Goal: Transaction & Acquisition: Purchase product/service

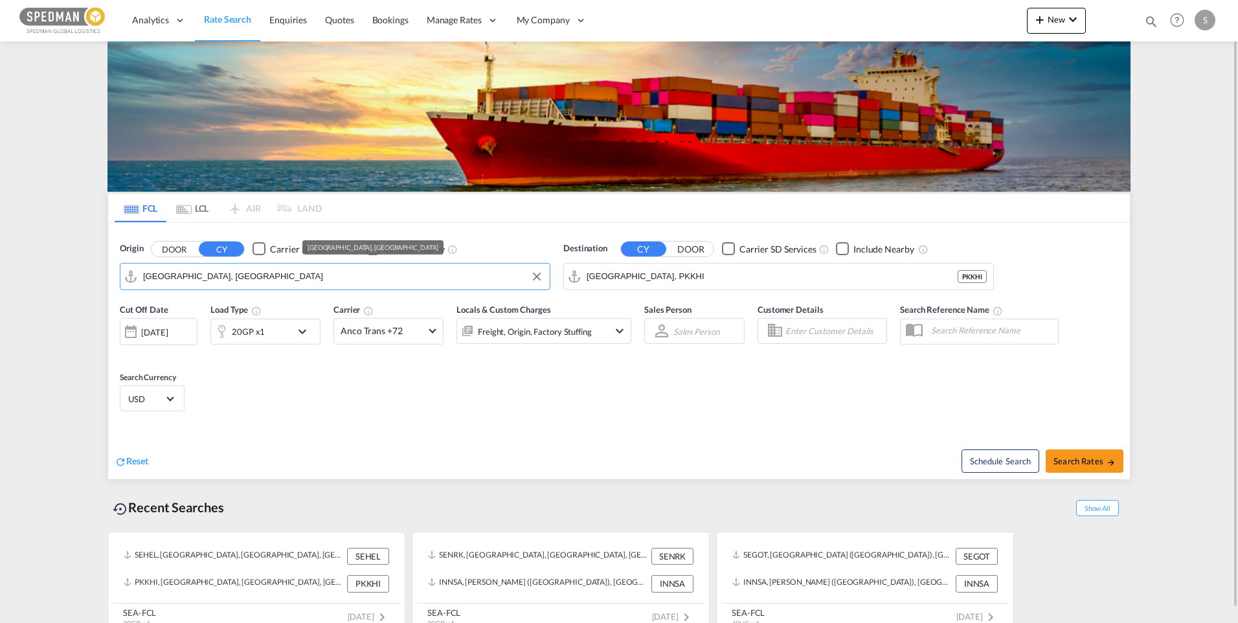
drag, startPoint x: 265, startPoint y: 271, endPoint x: 117, endPoint y: 276, distance: 148.3
click at [117, 276] on div "Origin DOOR CY Carrier SD Services Include Nearby Helsingborg, SEHEL" at bounding box center [334, 266] width 443 height 61
drag, startPoint x: 218, startPoint y: 283, endPoint x: 81, endPoint y: 266, distance: 138.2
click at [81, 266] on md-content "Analytics Dashboard Rate Search Enquiries Quotes Bookings" at bounding box center [619, 311] width 1238 height 623
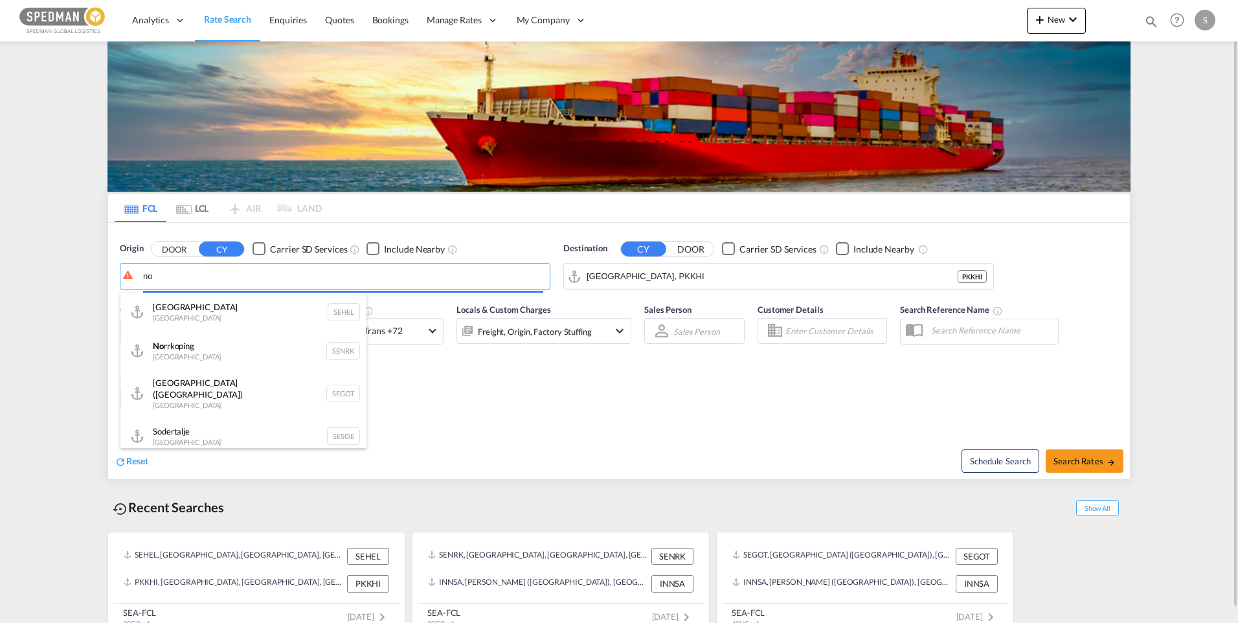
type input "n"
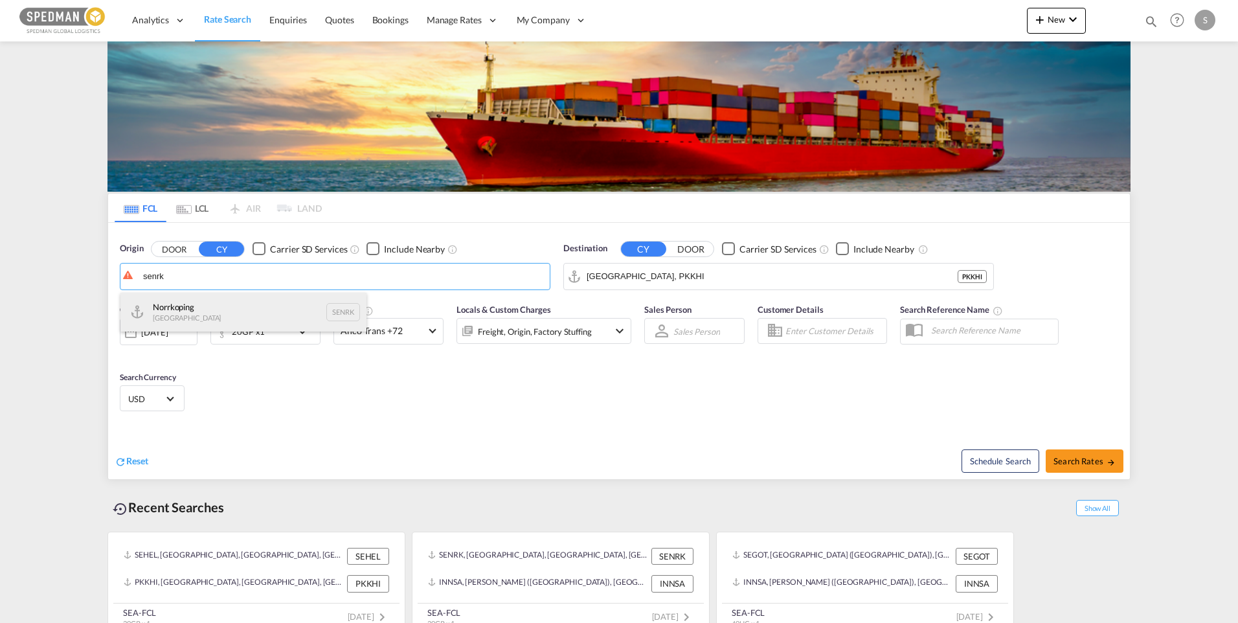
click at [195, 319] on div "Norrkoping [GEOGRAPHIC_DATA] SENRK" at bounding box center [243, 312] width 246 height 39
type input "Norrkoping, SENRK"
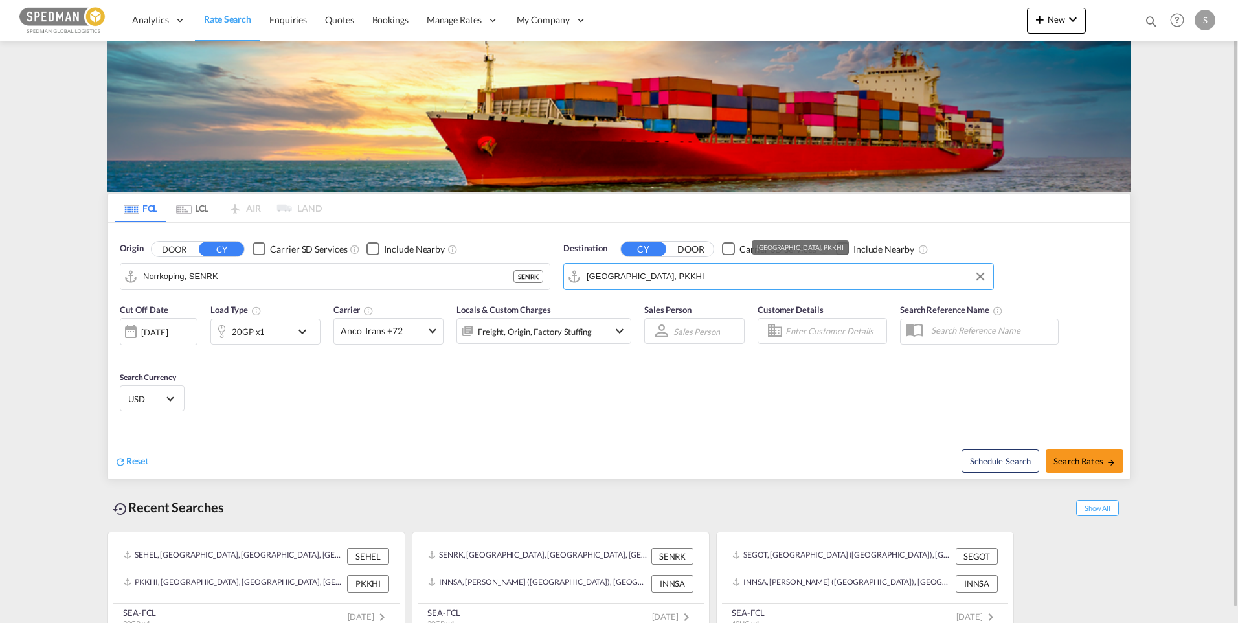
drag, startPoint x: 673, startPoint y: 280, endPoint x: 582, endPoint y: 271, distance: 91.6
click at [582, 271] on md-input-container "Karachi, PKKHI" at bounding box center [778, 276] width 429 height 26
click at [685, 286] on md-autocomplete-wrap "Karachi, PKKHI" at bounding box center [786, 280] width 400 height 26
drag, startPoint x: 684, startPoint y: 279, endPoint x: 590, endPoint y: 272, distance: 94.1
click at [590, 272] on input "Karachi, PKKHI" at bounding box center [786, 276] width 400 height 19
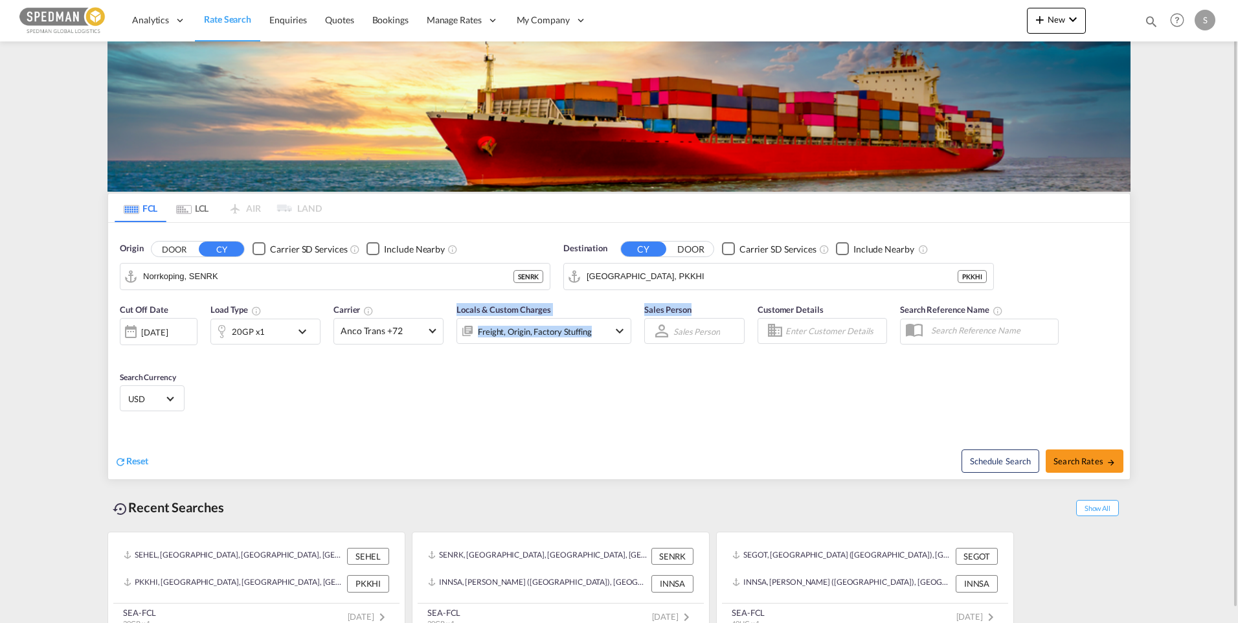
drag, startPoint x: 680, startPoint y: 297, endPoint x: 581, endPoint y: 293, distance: 99.7
click at [581, 293] on form "Origin DOOR CY Carrier SD Services Include Nearby Norrkoping, SENRK SENRK Desti…" at bounding box center [618, 351] width 1021 height 256
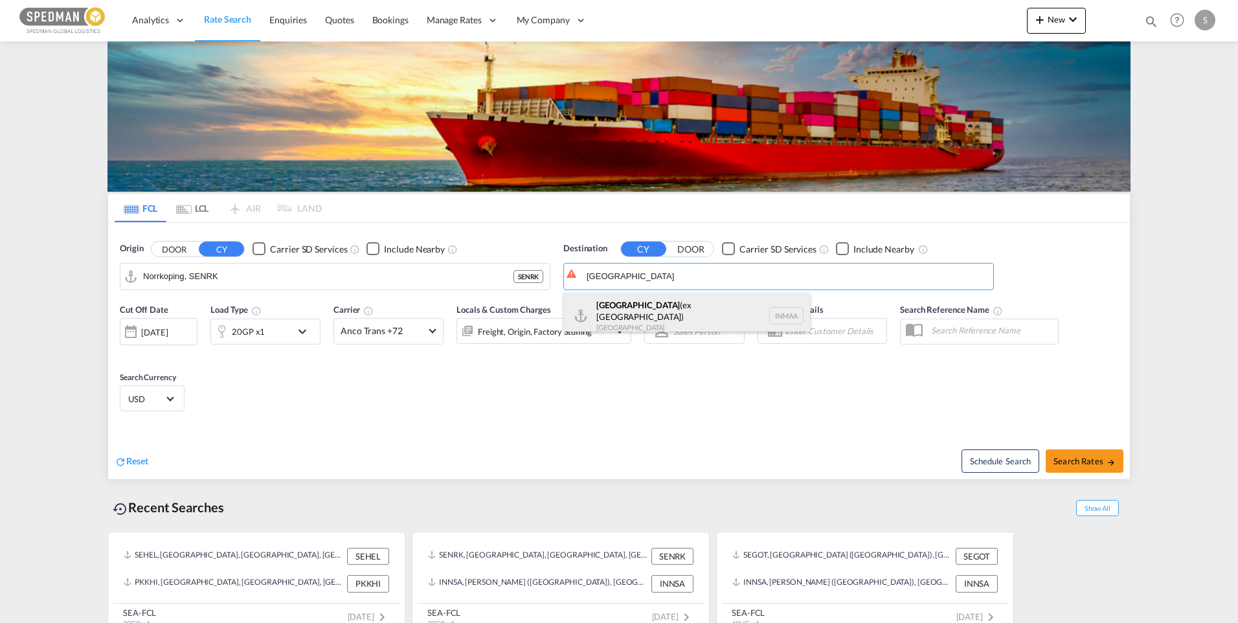
click at [643, 316] on div "Chennai (ex Madras) India INMAA" at bounding box center [687, 316] width 246 height 47
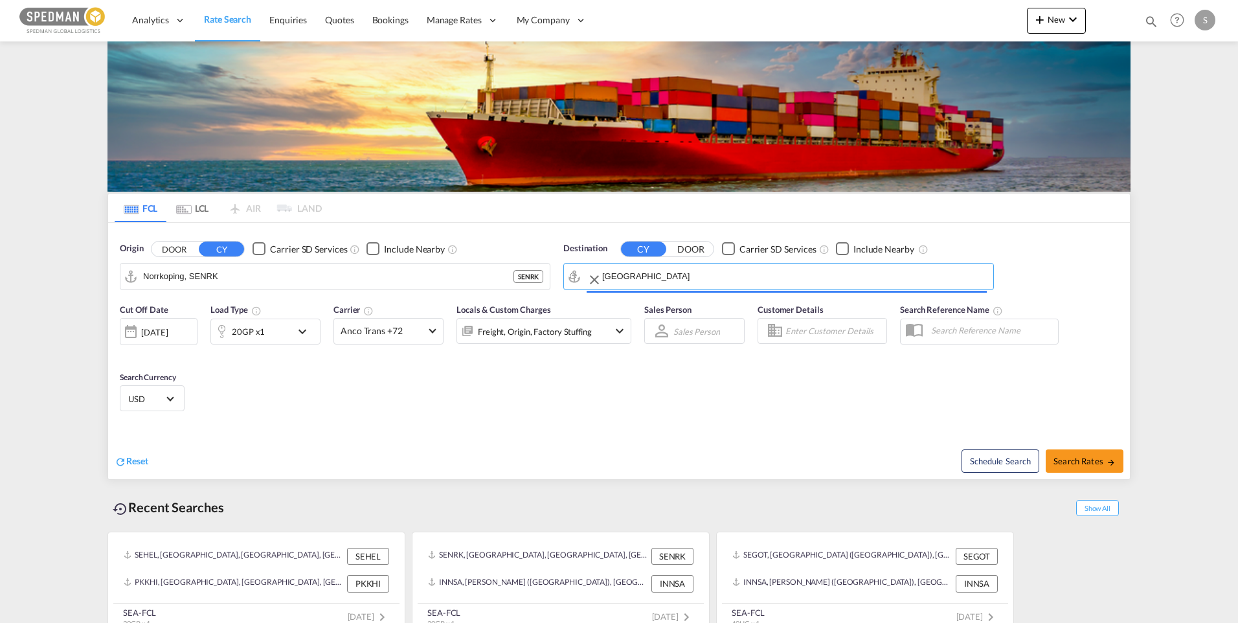
type input "[GEOGRAPHIC_DATA] (ex [GEOGRAPHIC_DATA]), INMAA"
click at [438, 335] on md-select-value "Anco Trans +72" at bounding box center [388, 330] width 109 height 25
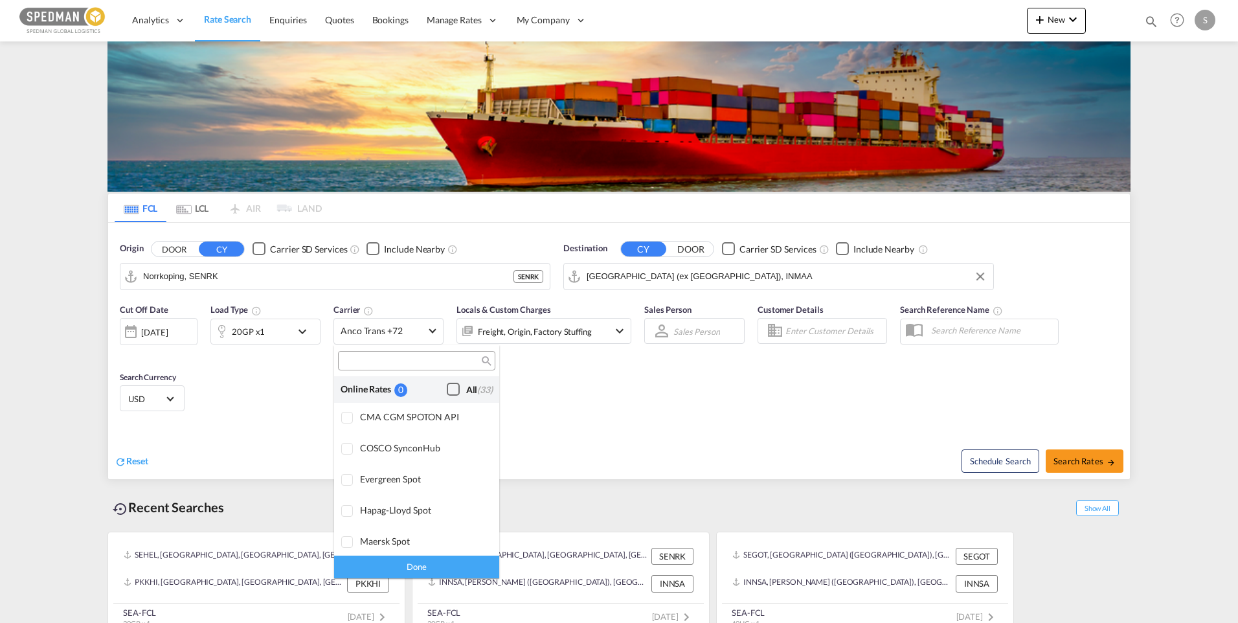
scroll to position [1008, 0]
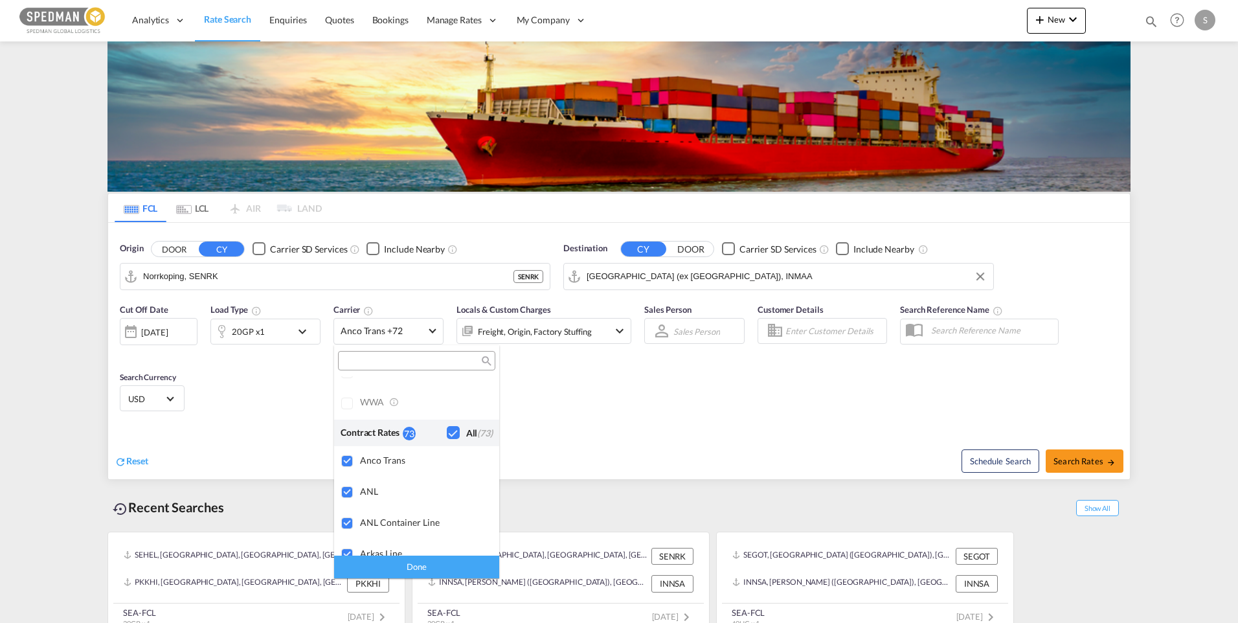
click at [588, 418] on md-backdrop at bounding box center [619, 311] width 1238 height 623
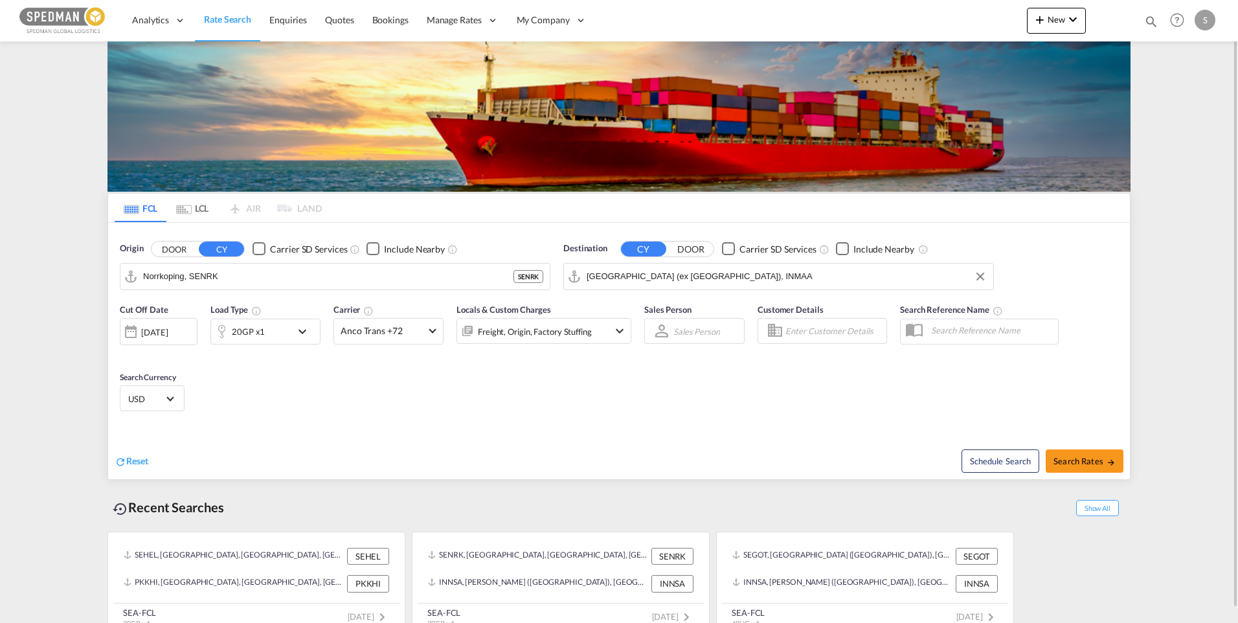
click at [615, 331] on md-icon "icon-chevron-down" at bounding box center [620, 331] width 16 height 16
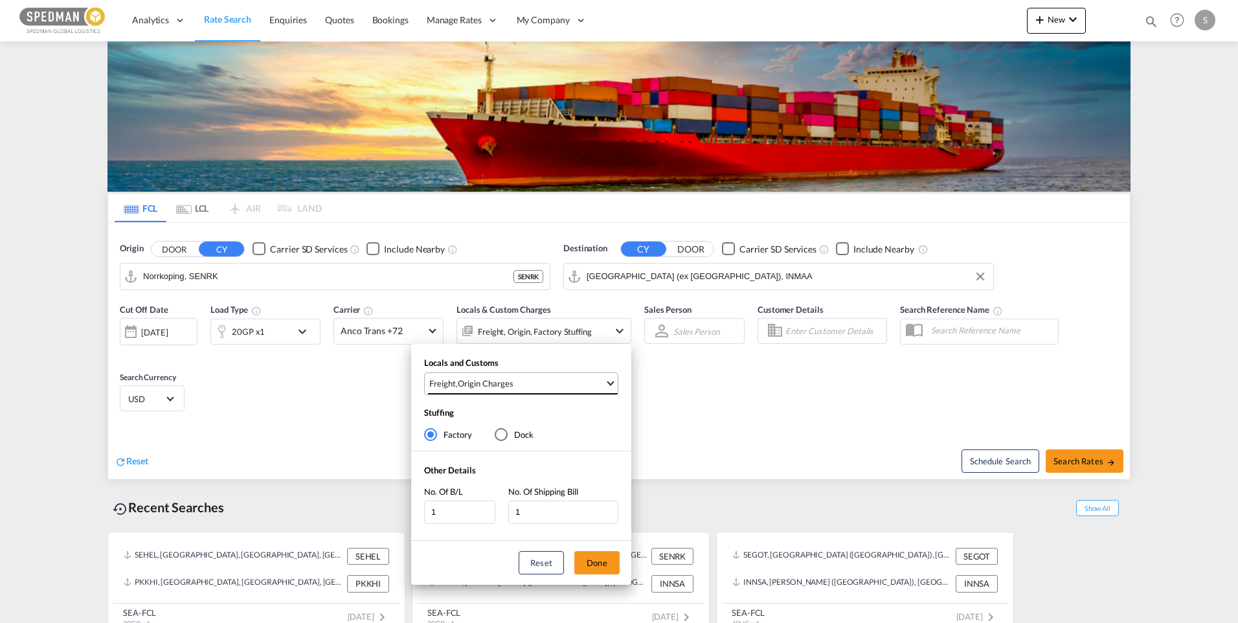
click at [607, 384] on md-select-value "Freight , Origin Charges" at bounding box center [523, 383] width 190 height 21
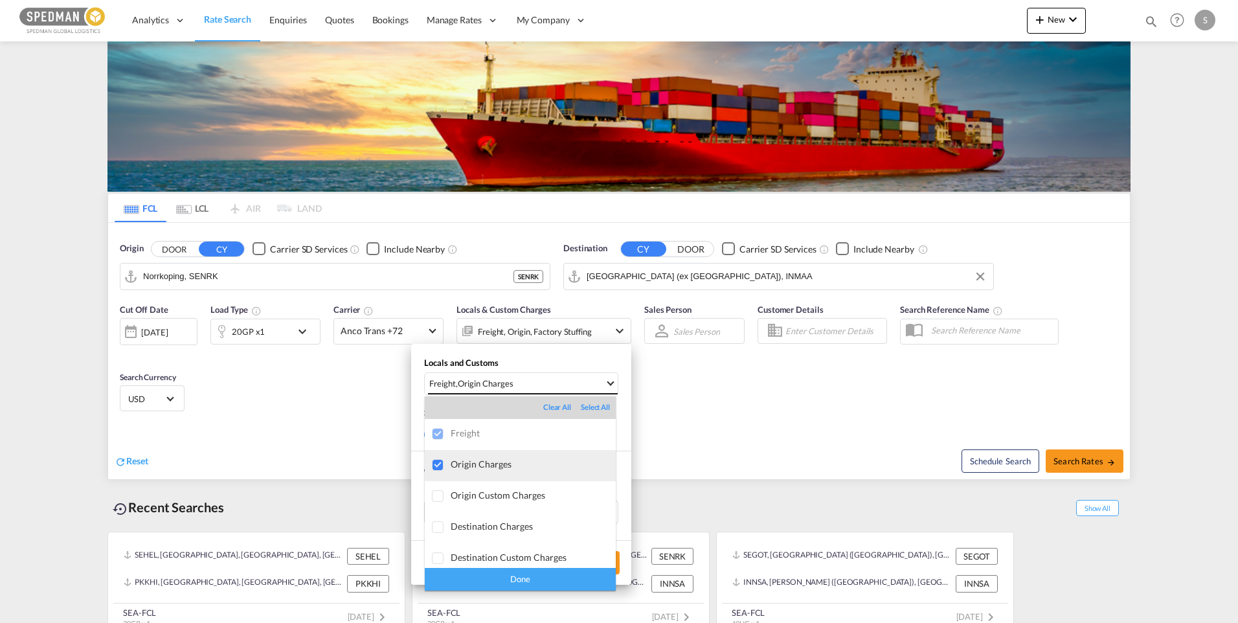
scroll to position [6, 0]
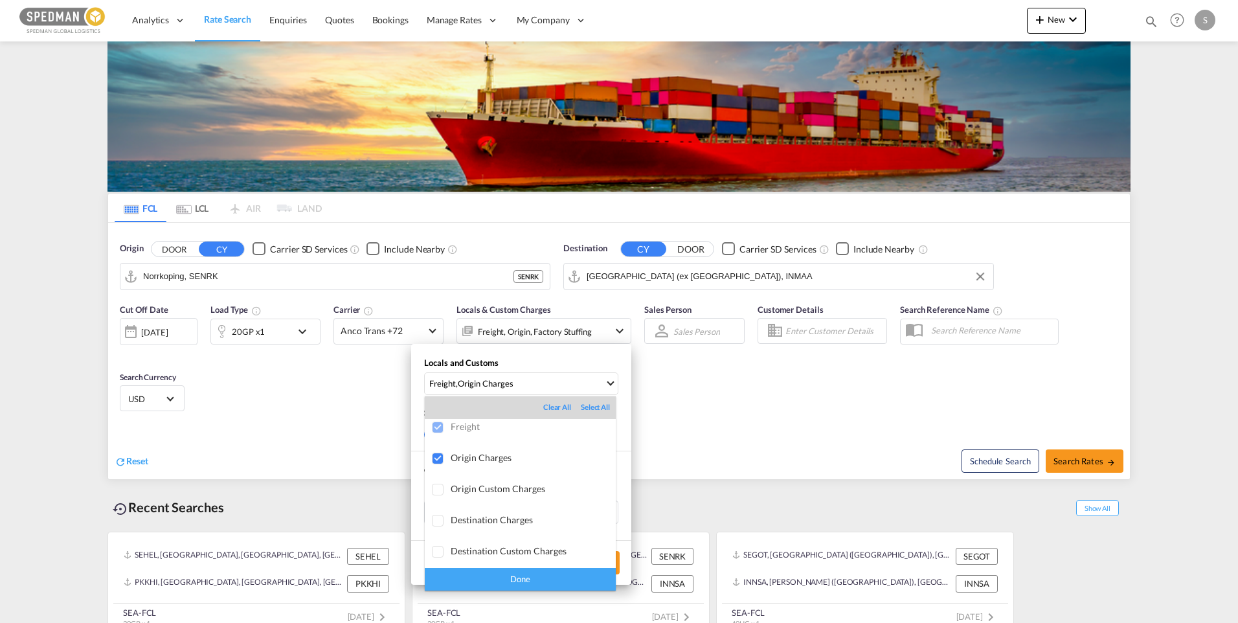
click at [547, 579] on div "Done" at bounding box center [520, 579] width 191 height 23
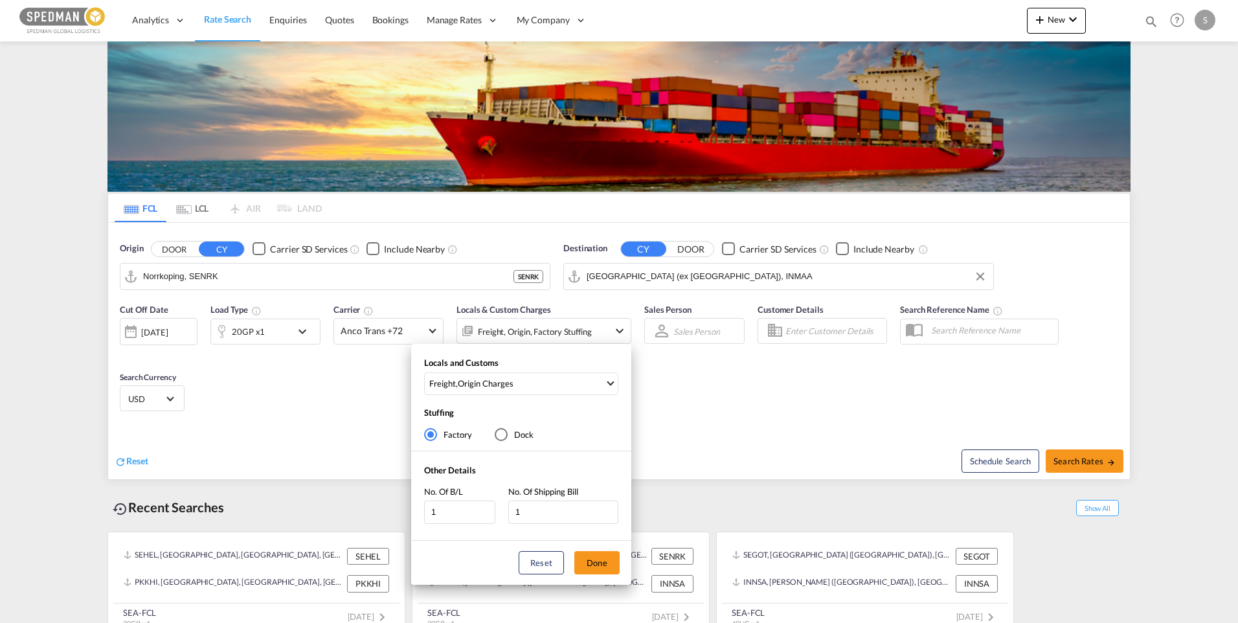
click at [1079, 463] on div "Locals and Customs Freight , Origin Charges Stuffing Factory Dock Other Details…" at bounding box center [619, 311] width 1238 height 623
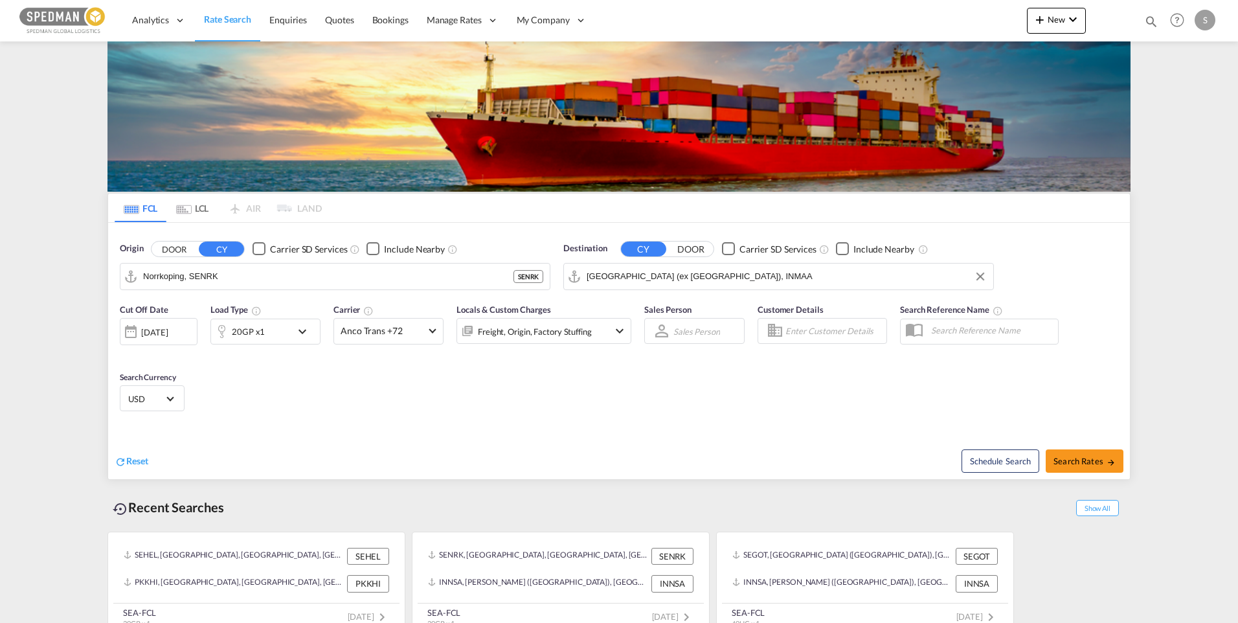
click at [1079, 463] on span "Search Rates" at bounding box center [1084, 461] width 62 height 10
type input "SENRK to INMAA / [DATE]"
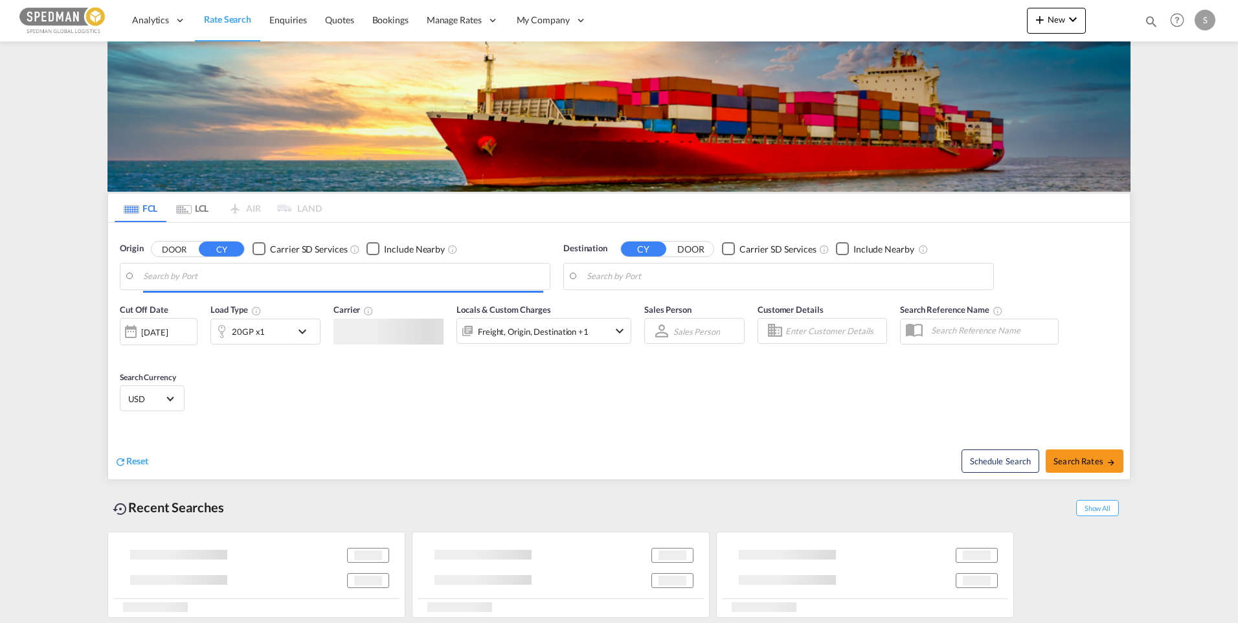
click at [203, 280] on input "Search by Port" at bounding box center [343, 276] width 400 height 19
type input "Norrkoping, SENRK"
type input "[GEOGRAPHIC_DATA] (ex [GEOGRAPHIC_DATA]), INMAA"
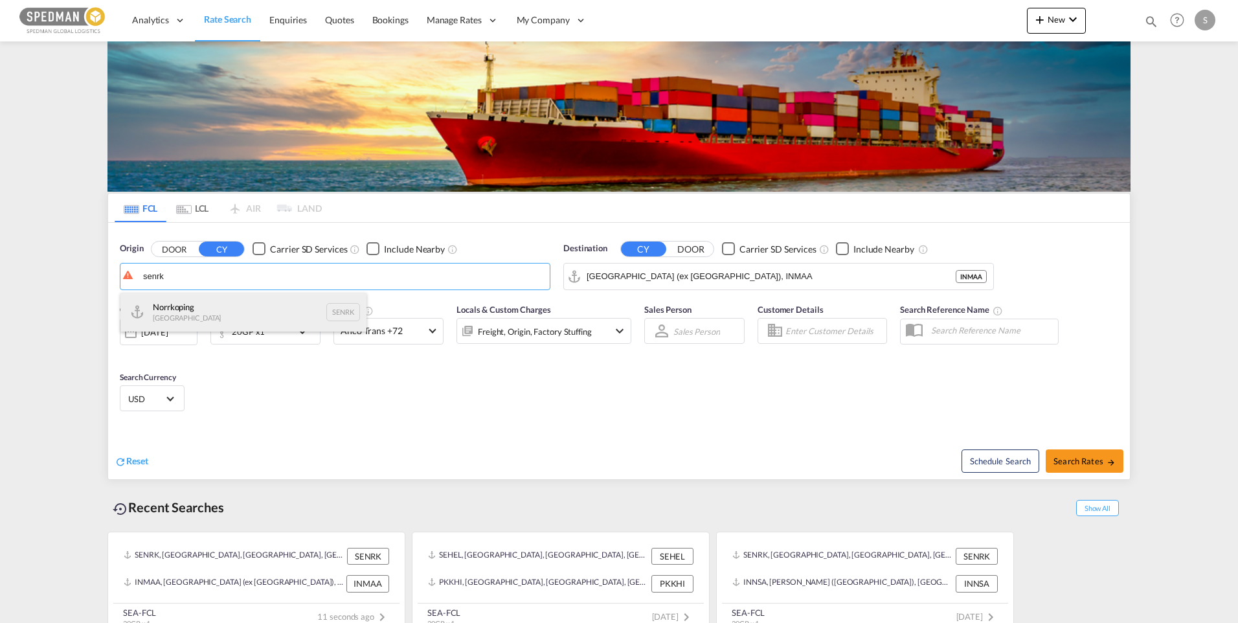
click at [210, 311] on div "Norrkoping [GEOGRAPHIC_DATA] SENRK" at bounding box center [243, 312] width 246 height 39
type input "Norrkoping, SENRK"
click at [306, 333] on md-icon "icon-chevron-down" at bounding box center [305, 332] width 22 height 16
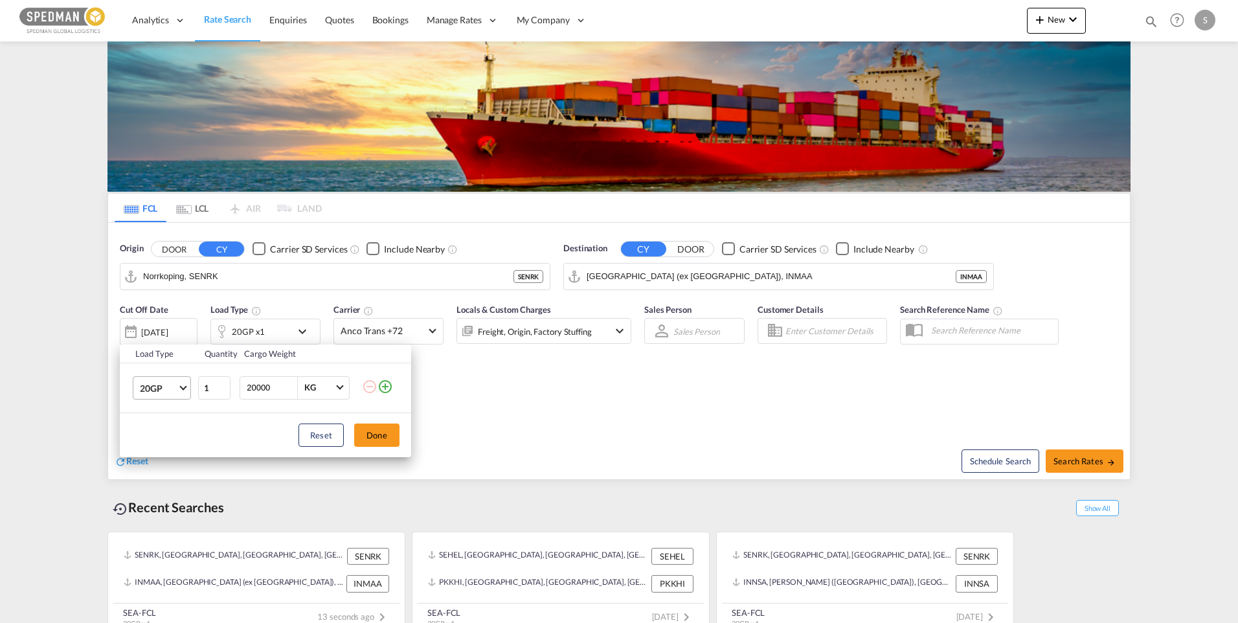
click at [183, 386] on span "Choose: \a20GP" at bounding box center [182, 386] width 7 height 7
click at [172, 455] on md-option "40HC" at bounding box center [173, 449] width 88 height 31
click at [370, 437] on button "Done" at bounding box center [376, 434] width 45 height 23
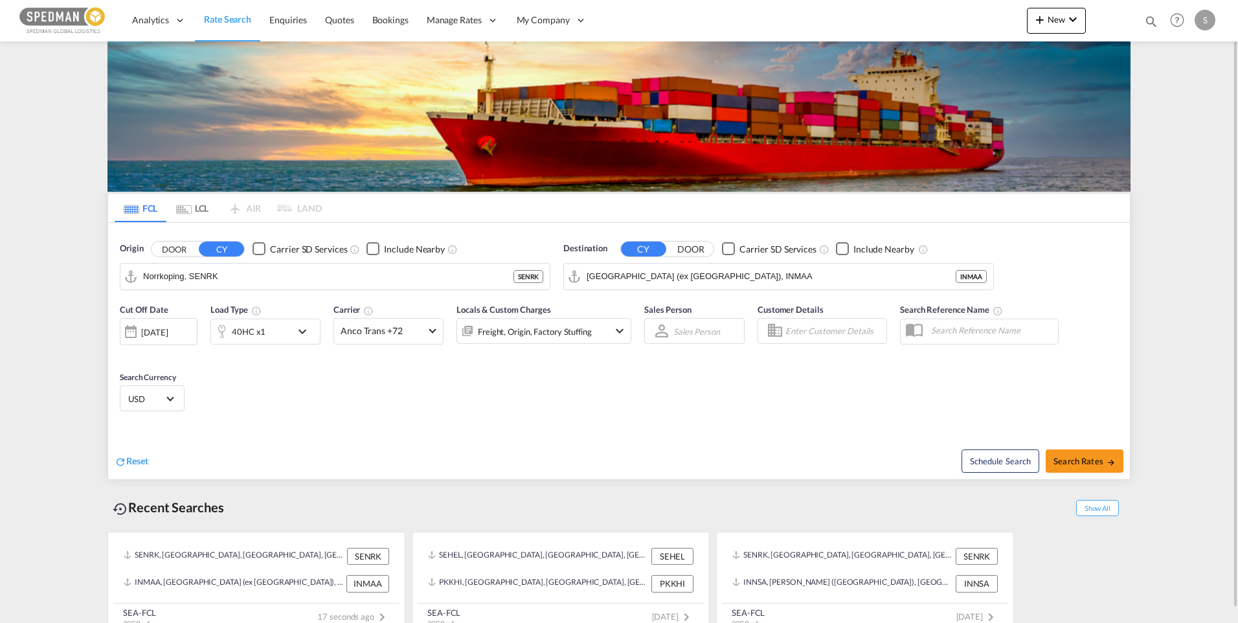
click at [617, 335] on md-icon "icon-chevron-down" at bounding box center [620, 331] width 16 height 16
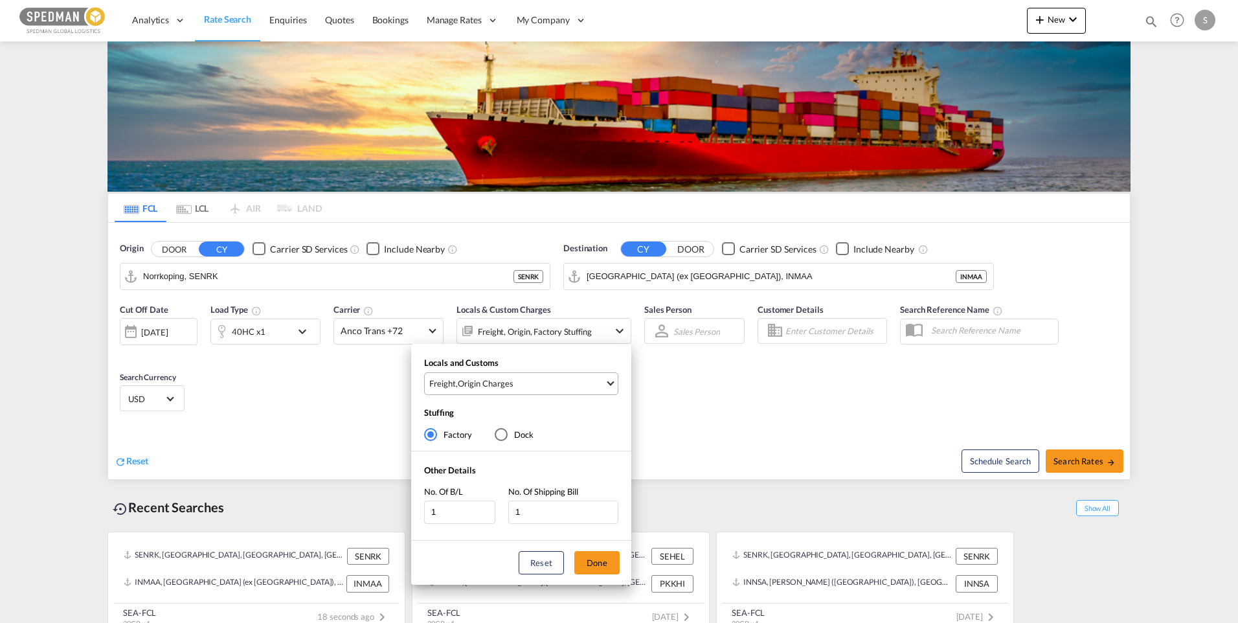
click at [608, 380] on span "Select Locals and Customs: \aFreight, \aOrigin Charges" at bounding box center [609, 381] width 7 height 7
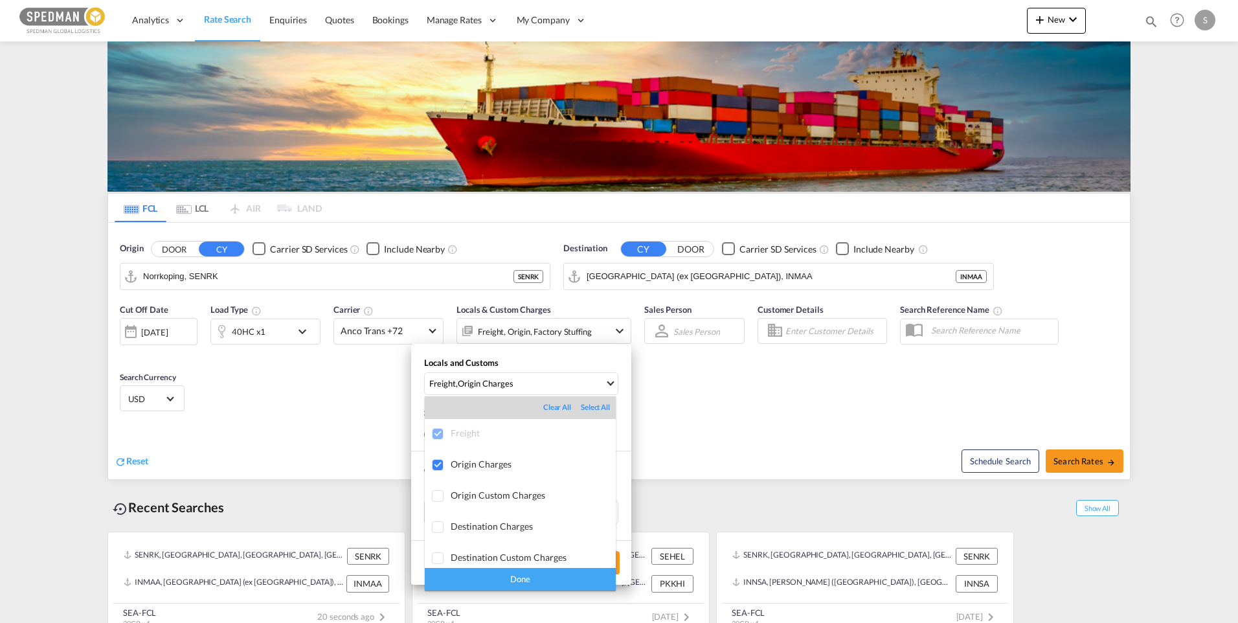
click at [544, 579] on div "Done" at bounding box center [520, 579] width 191 height 23
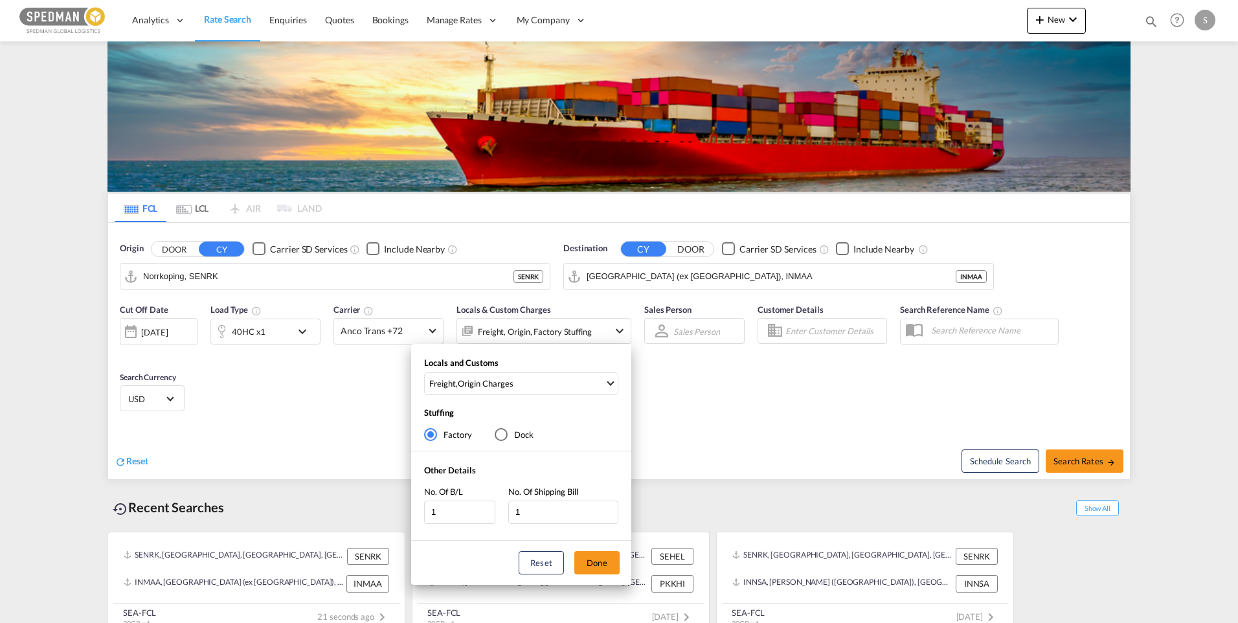
click at [361, 340] on div "Locals and Customs Freight , Origin Charges Stuffing Factory Dock Other Details…" at bounding box center [619, 311] width 1238 height 623
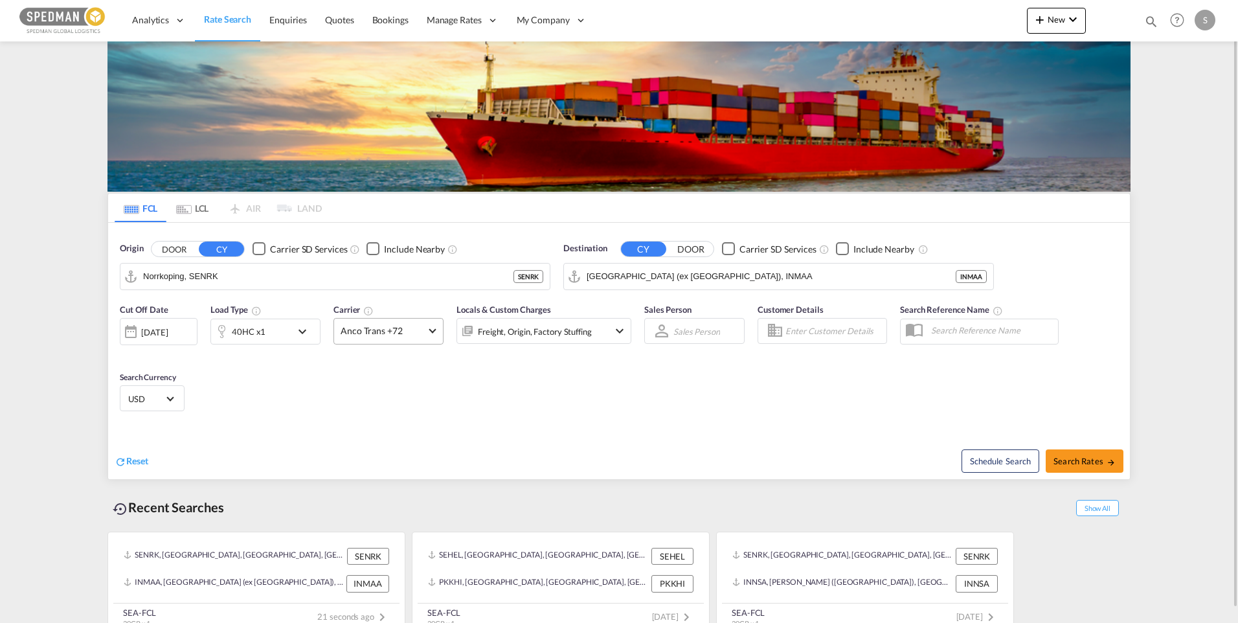
click at [370, 331] on span "Anco Trans +72" at bounding box center [382, 330] width 84 height 13
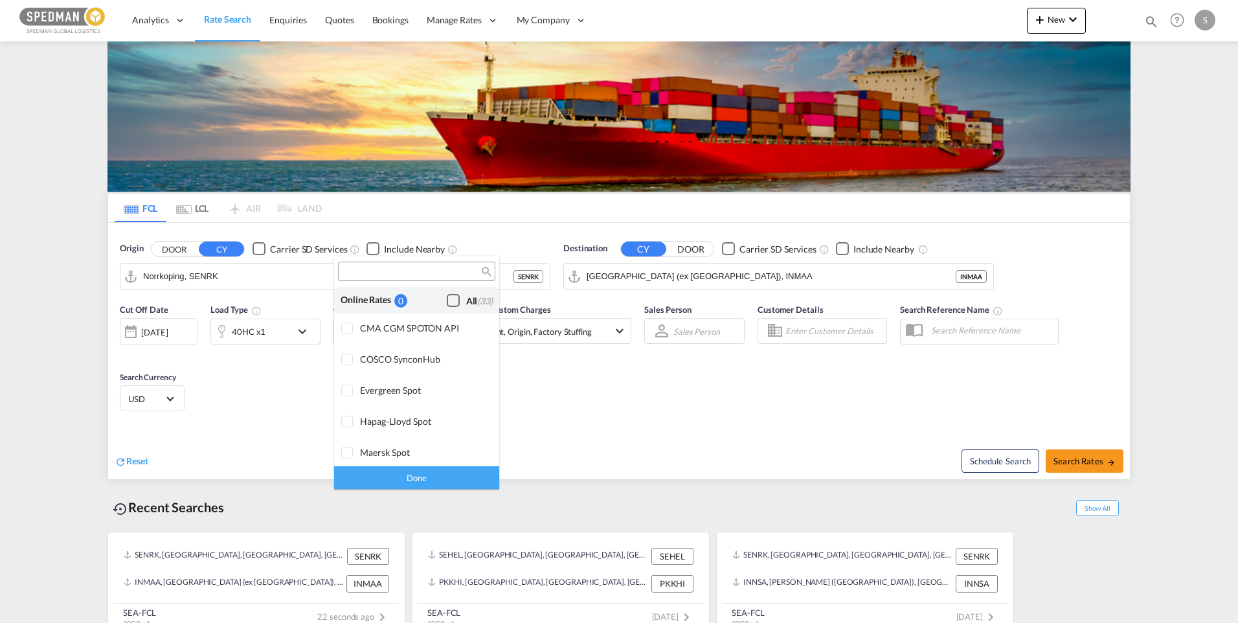
scroll to position [1008, 0]
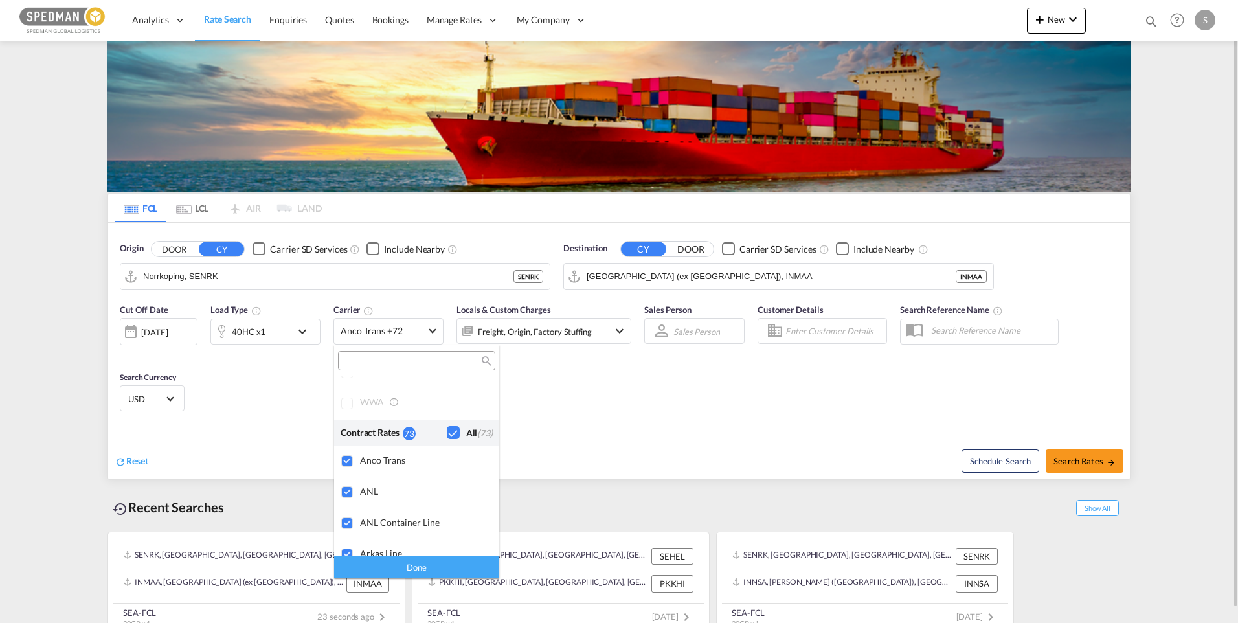
click at [652, 415] on md-backdrop at bounding box center [619, 311] width 1238 height 623
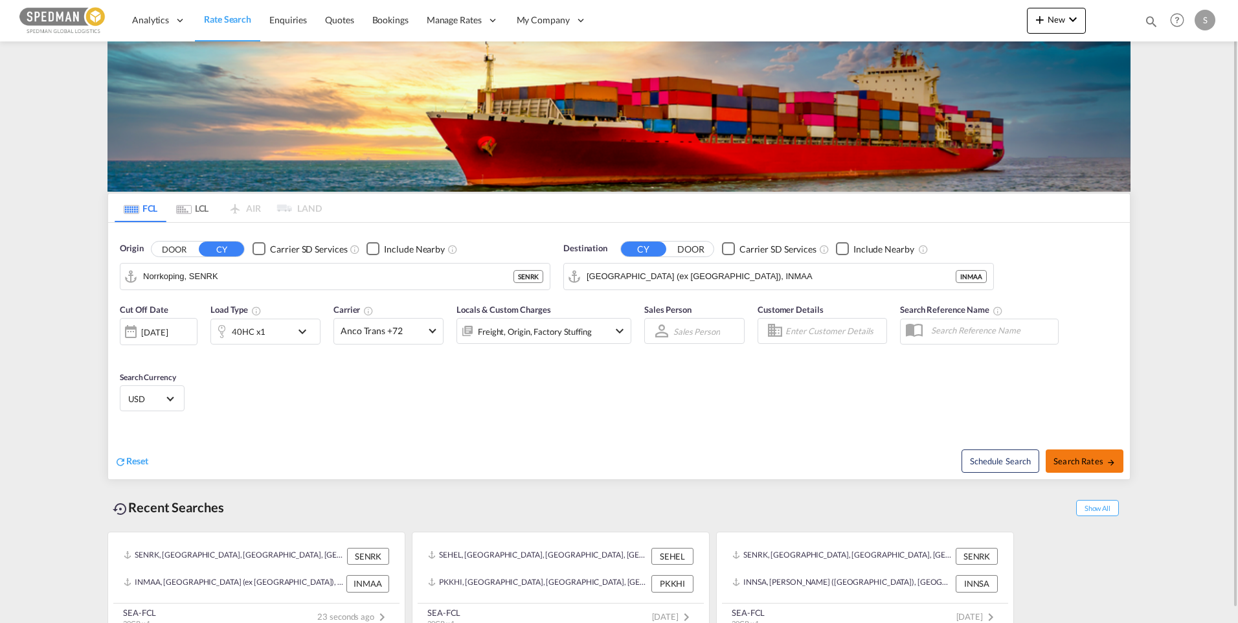
click at [1083, 456] on span "Search Rates" at bounding box center [1084, 461] width 62 height 10
type input "SENRK to INMAA / [DATE]"
